Goal: Transaction & Acquisition: Purchase product/service

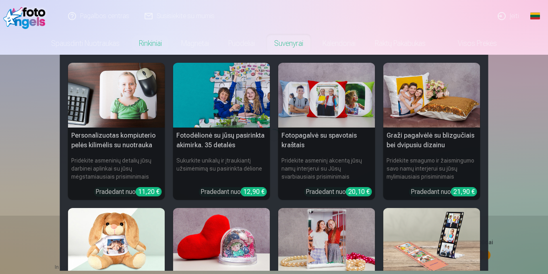
click at [336, 111] on img at bounding box center [326, 95] width 97 height 65
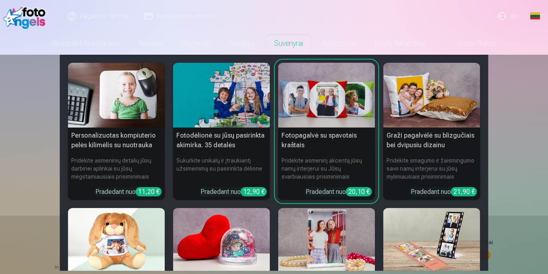
click at [334, 128] on h5 "Fotopagalvė su spavotais kraštais" at bounding box center [326, 141] width 97 height 26
click at [297, 38] on link "Suvenyrai" at bounding box center [289, 43] width 48 height 23
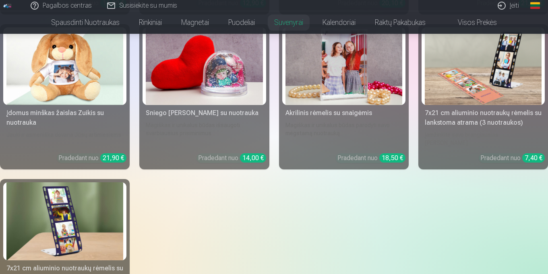
scroll to position [296, 0]
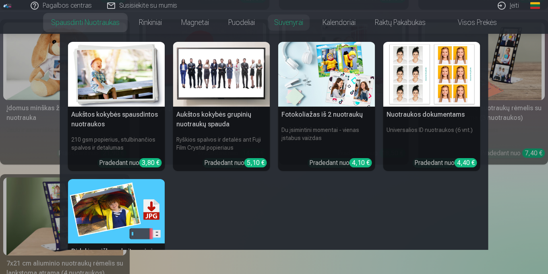
click at [201, 73] on img at bounding box center [221, 74] width 97 height 65
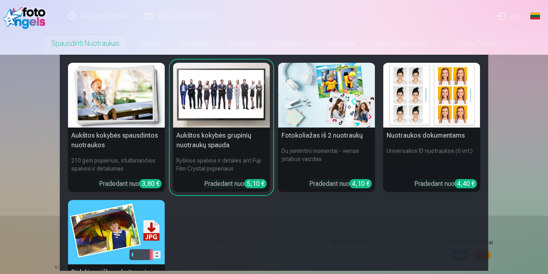
click at [232, 126] on img at bounding box center [221, 95] width 97 height 65
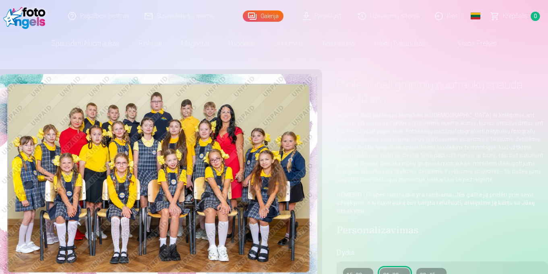
click at [133, 191] on img at bounding box center [158, 180] width 317 height 212
